Goal: Transaction & Acquisition: Purchase product/service

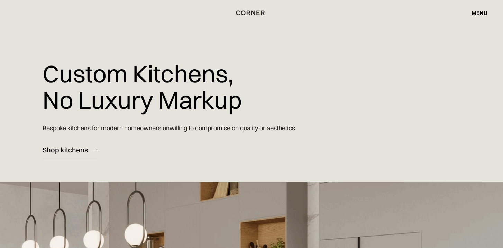
click at [479, 11] on div "menu" at bounding box center [480, 13] width 16 height 6
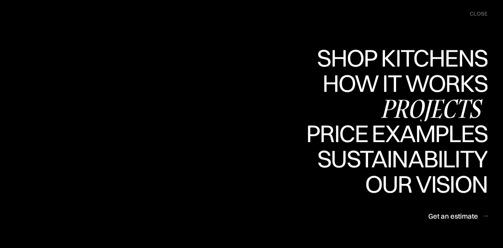
click at [0, 0] on div "Projects" at bounding box center [0, 0] width 0 height 0
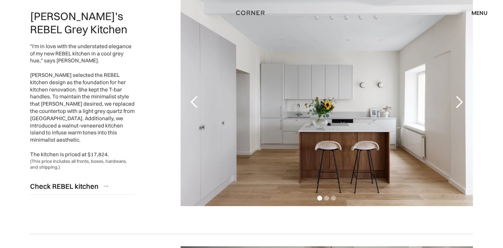
scroll to position [136, 0]
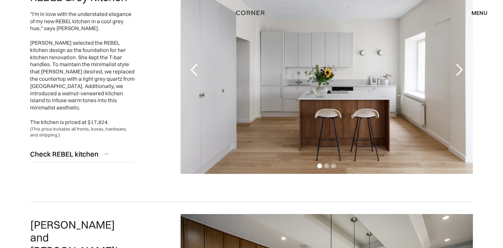
click at [460, 69] on div "next slide" at bounding box center [460, 70] width 14 height 14
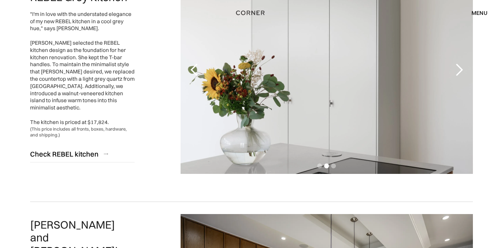
click at [460, 69] on div "next slide" at bounding box center [460, 70] width 14 height 14
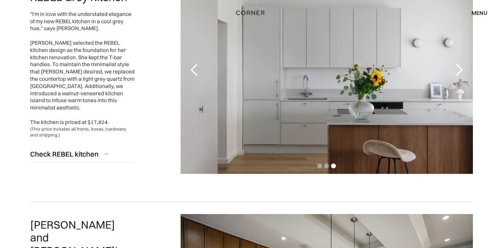
click at [460, 69] on div "next slide" at bounding box center [460, 70] width 14 height 14
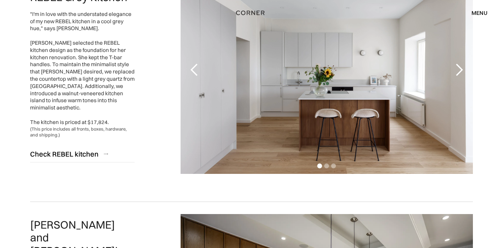
click at [460, 69] on div "next slide" at bounding box center [460, 70] width 14 height 14
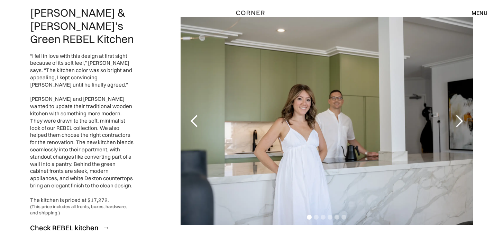
scroll to position [1338, 0]
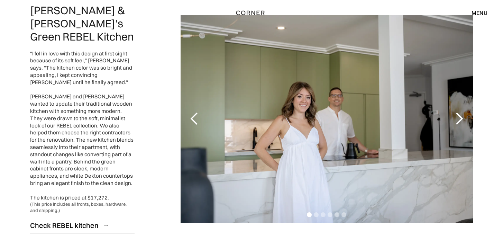
click at [461, 113] on div "next slide" at bounding box center [460, 119] width 14 height 14
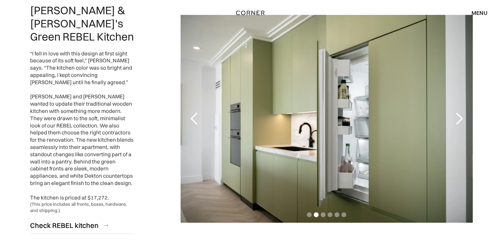
click at [461, 113] on div "next slide" at bounding box center [460, 119] width 14 height 14
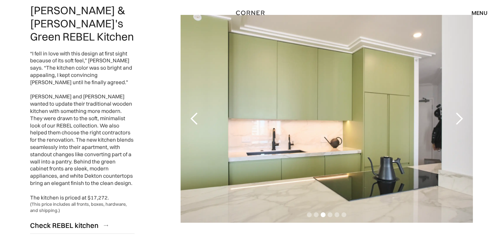
click at [461, 113] on div "next slide" at bounding box center [460, 119] width 14 height 14
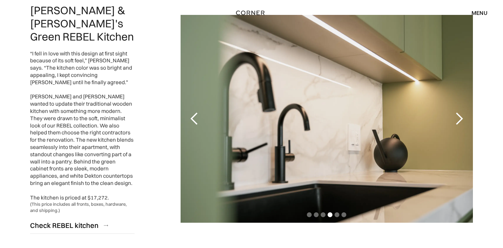
click at [461, 113] on div "next slide" at bounding box center [460, 119] width 14 height 14
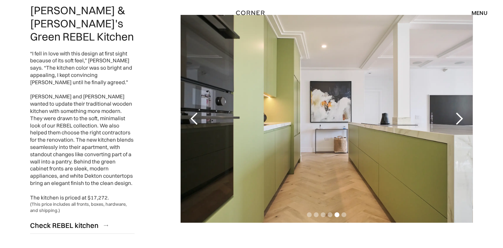
click at [461, 113] on div "next slide" at bounding box center [460, 119] width 14 height 14
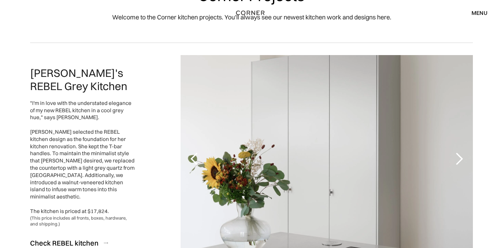
scroll to position [0, 0]
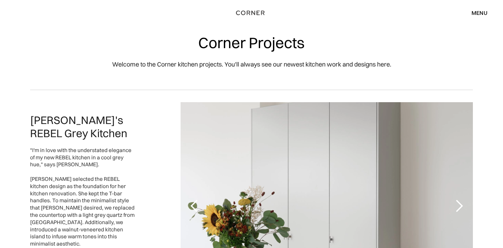
click at [480, 14] on div "menu" at bounding box center [480, 13] width 16 height 6
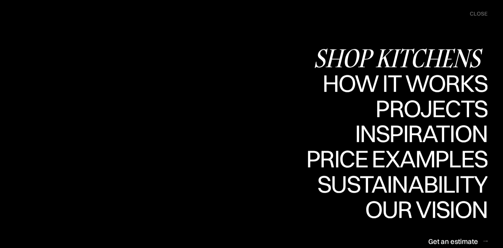
click at [442, 53] on div "Shop Kitchens" at bounding box center [401, 58] width 174 height 24
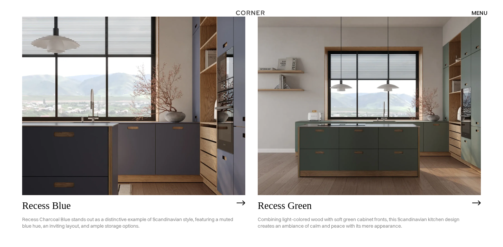
scroll to position [647, 0]
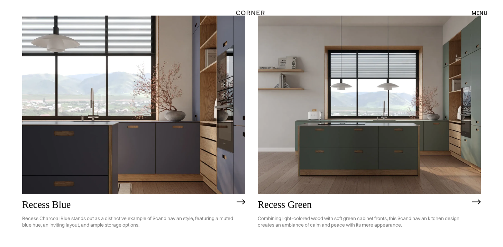
click at [298, 204] on h2 "Recess Green" at bounding box center [363, 204] width 211 height 11
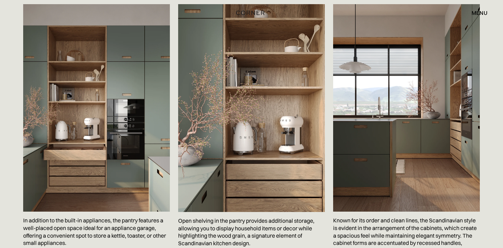
scroll to position [1183, 0]
